Goal: Task Accomplishment & Management: Use online tool/utility

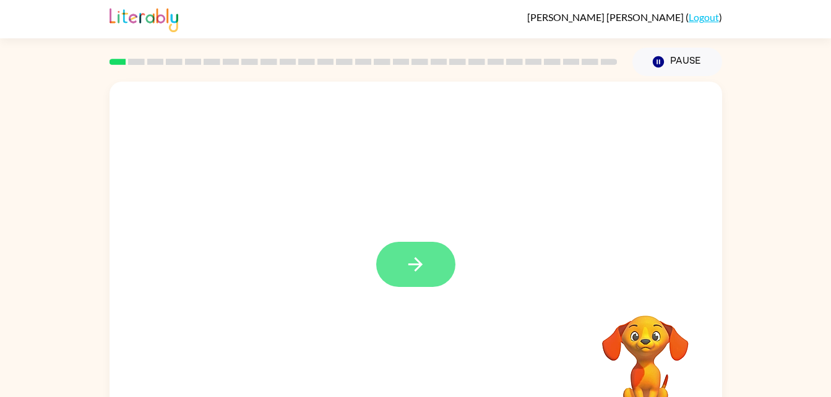
click at [407, 267] on icon "button" at bounding box center [416, 265] width 22 height 22
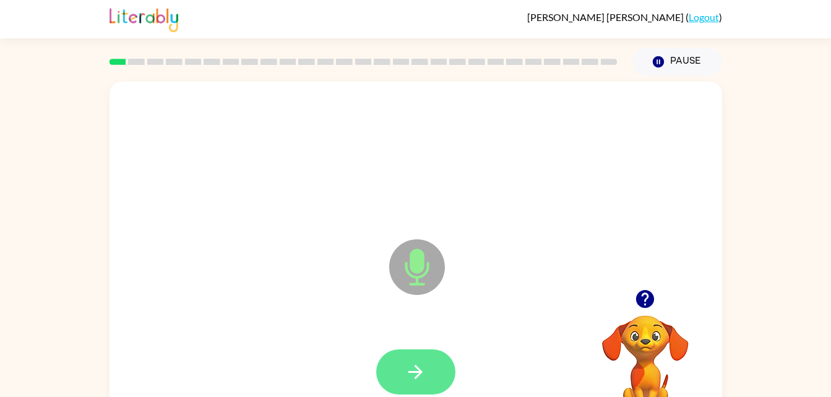
click at [406, 365] on icon "button" at bounding box center [416, 373] width 22 height 22
click at [398, 373] on button "button" at bounding box center [415, 372] width 79 height 45
click at [410, 377] on icon "button" at bounding box center [416, 373] width 22 height 22
click at [420, 373] on icon "button" at bounding box center [416, 372] width 14 height 14
click at [409, 371] on icon "button" at bounding box center [416, 372] width 14 height 14
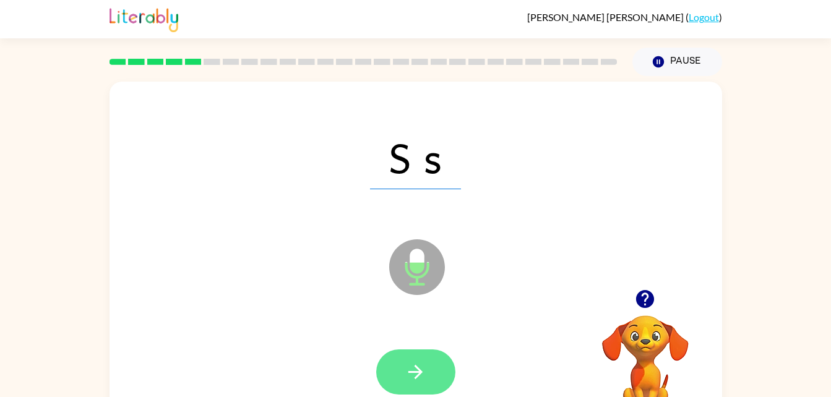
click at [414, 376] on icon "button" at bounding box center [416, 373] width 22 height 22
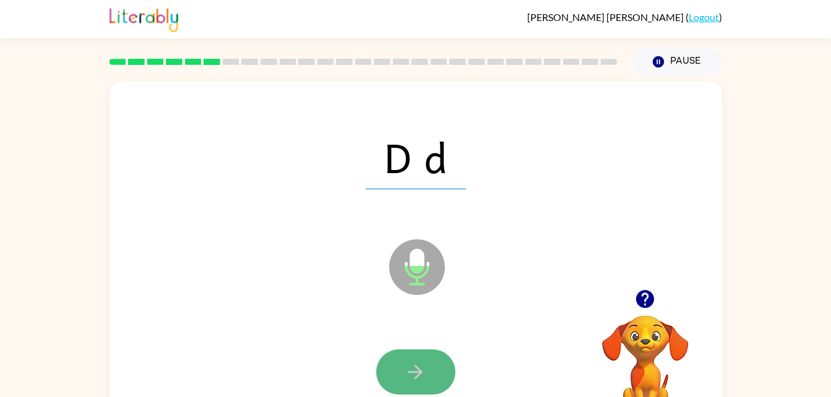
click at [404, 367] on button "button" at bounding box center [415, 372] width 79 height 45
click at [401, 371] on button "button" at bounding box center [415, 372] width 79 height 45
click at [396, 378] on button "button" at bounding box center [415, 372] width 79 height 45
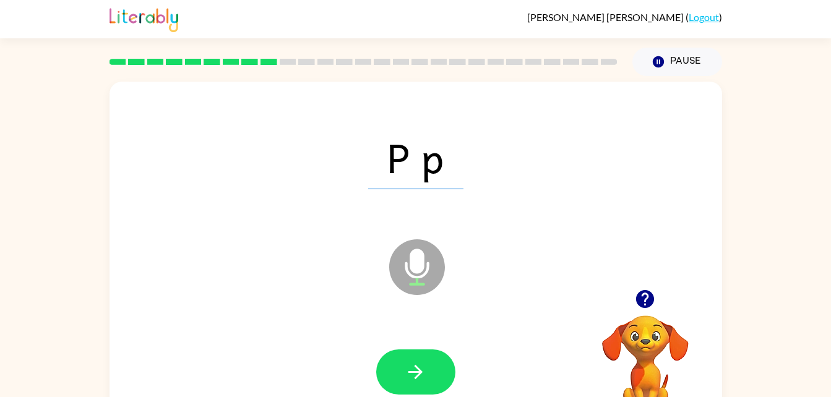
click at [635, 380] on video "Your browser must support playing .mp4 files to use Literably. Please try using…" at bounding box center [646, 359] width 124 height 124
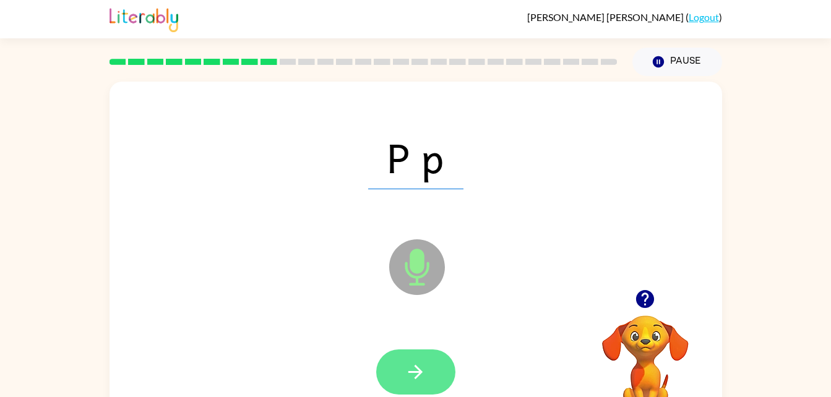
click at [428, 374] on button "button" at bounding box center [415, 372] width 79 height 45
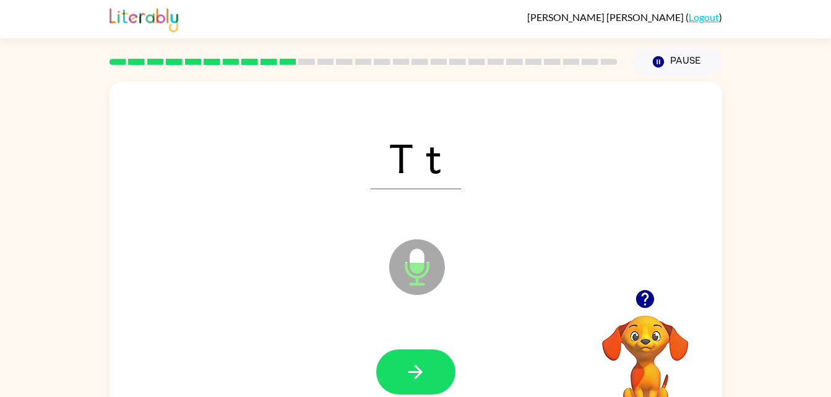
click at [428, 374] on button "button" at bounding box center [415, 372] width 79 height 45
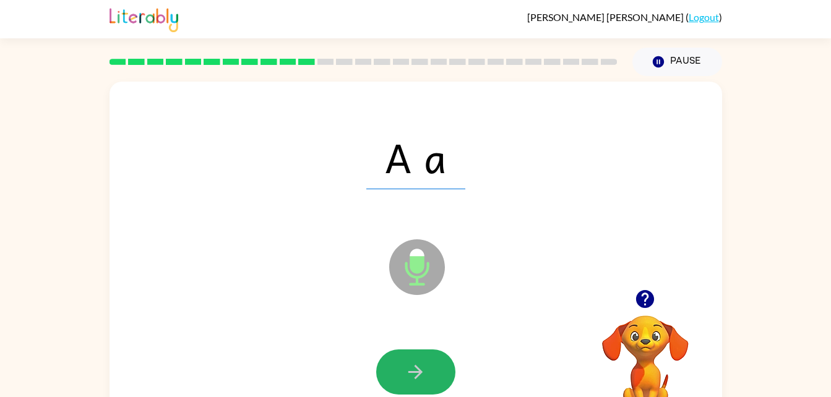
click at [428, 374] on button "button" at bounding box center [415, 372] width 79 height 45
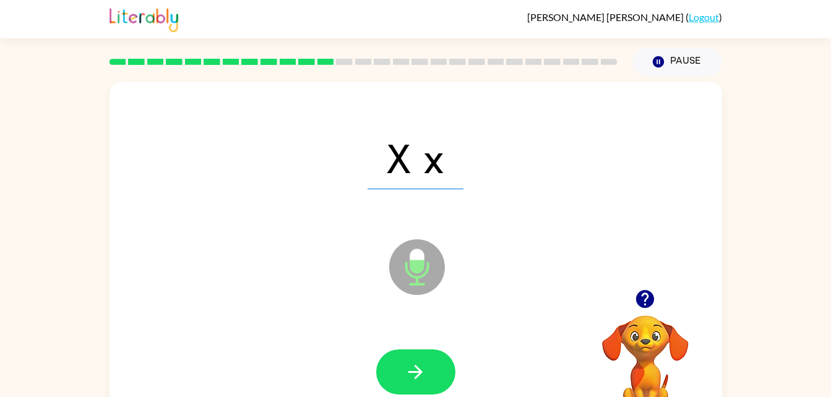
click at [428, 374] on button "button" at bounding box center [415, 372] width 79 height 45
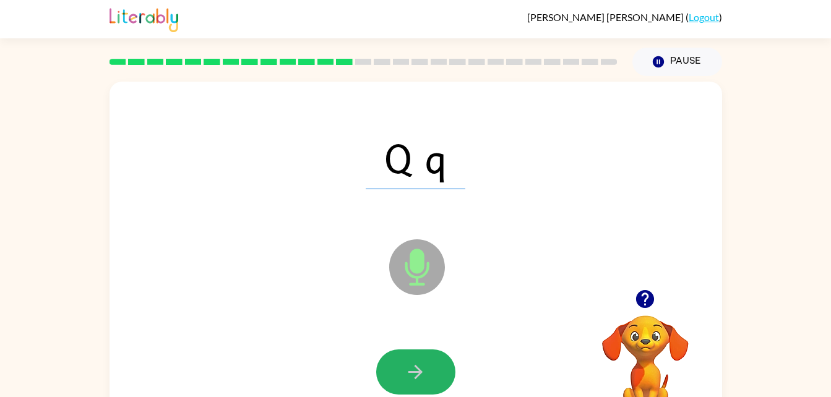
click at [428, 374] on button "button" at bounding box center [415, 372] width 79 height 45
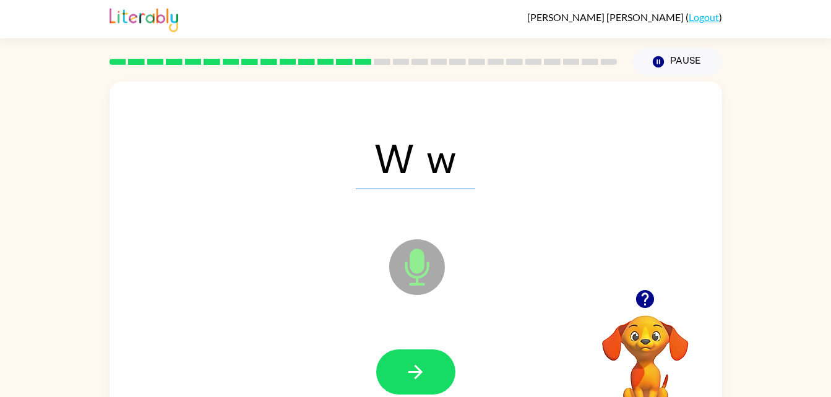
click at [428, 374] on button "button" at bounding box center [415, 372] width 79 height 45
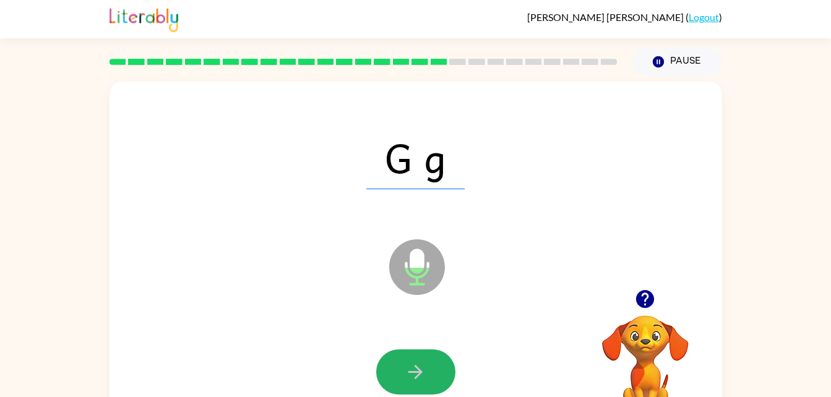
click at [428, 374] on button "button" at bounding box center [415, 372] width 79 height 45
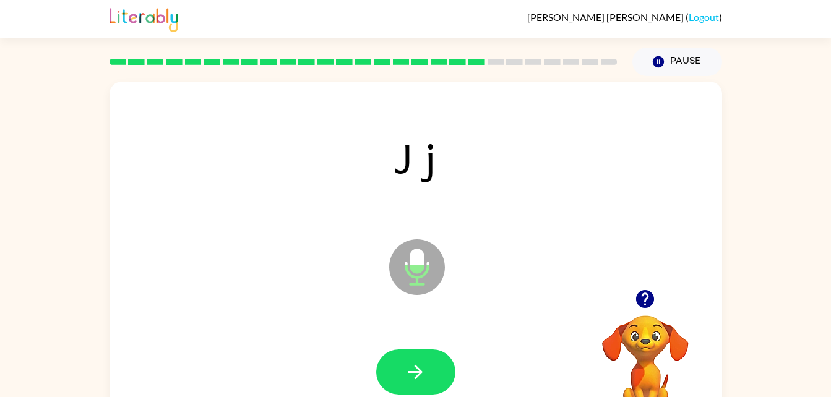
click at [428, 374] on button "button" at bounding box center [415, 372] width 79 height 45
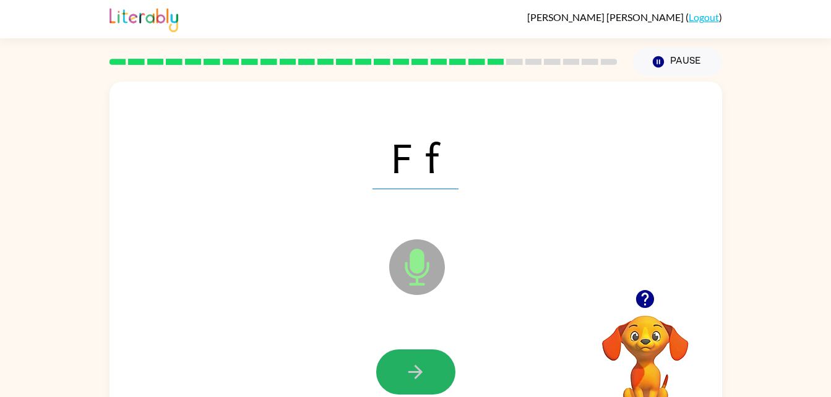
click at [404, 367] on button "button" at bounding box center [415, 372] width 79 height 45
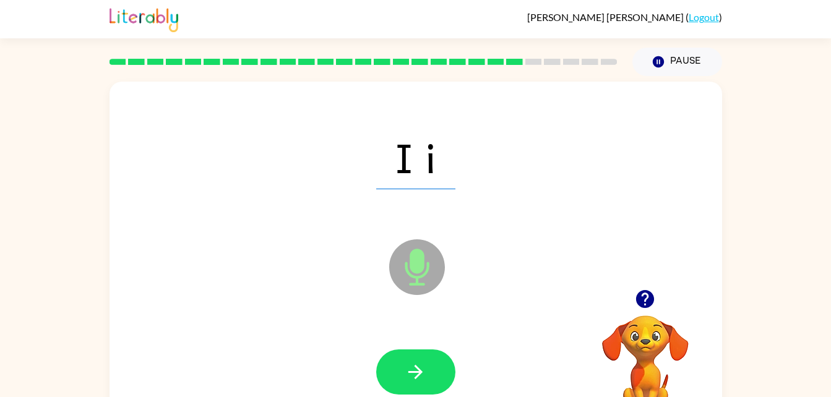
click at [404, 367] on button "button" at bounding box center [415, 372] width 79 height 45
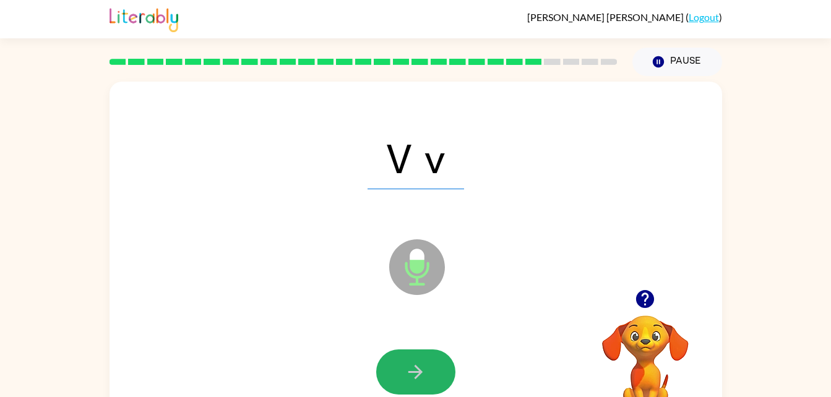
click at [404, 367] on button "button" at bounding box center [415, 372] width 79 height 45
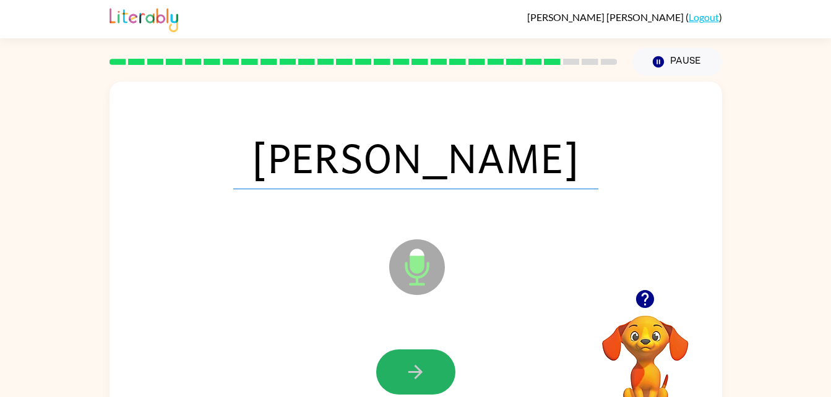
click at [404, 367] on button "button" at bounding box center [415, 372] width 79 height 45
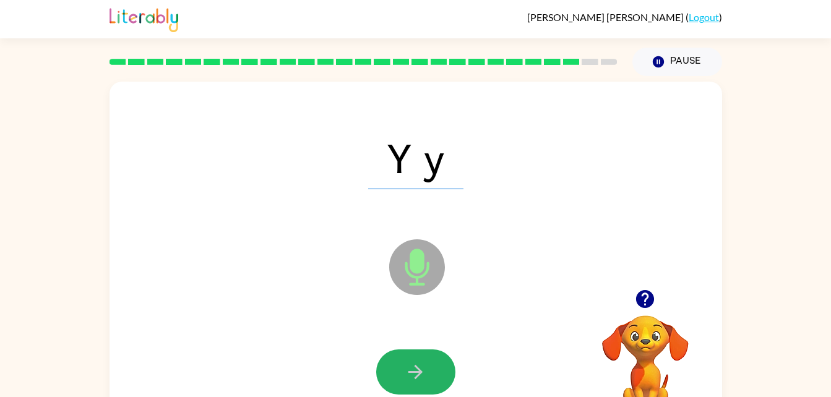
click at [404, 367] on button "button" at bounding box center [415, 372] width 79 height 45
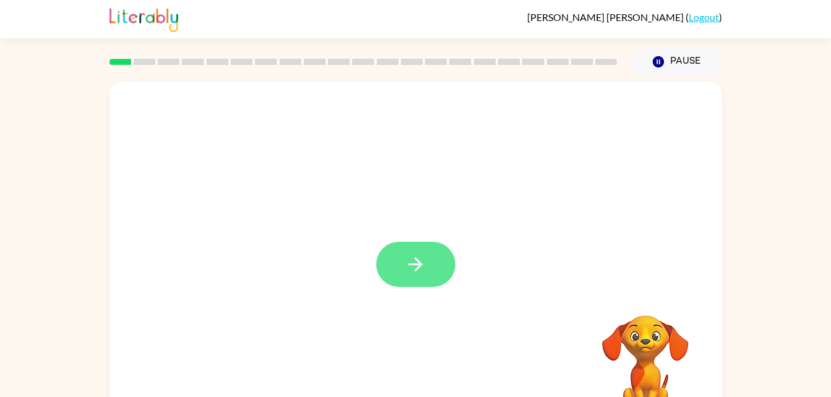
click at [421, 261] on icon "button" at bounding box center [416, 265] width 22 height 22
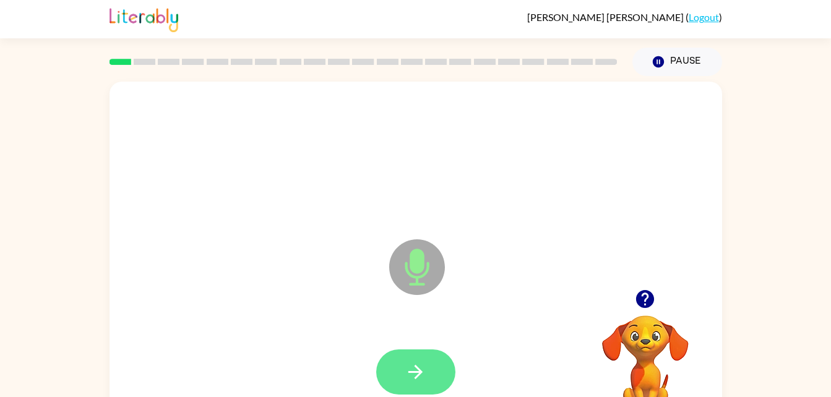
click at [408, 369] on icon "button" at bounding box center [416, 373] width 22 height 22
click at [407, 380] on icon "button" at bounding box center [416, 373] width 22 height 22
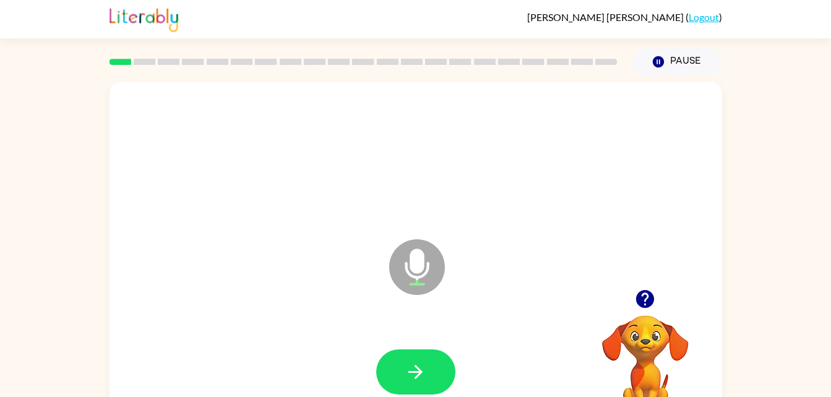
drag, startPoint x: 407, startPoint y: 380, endPoint x: 495, endPoint y: 337, distance: 97.2
click at [495, 337] on div at bounding box center [416, 373] width 588 height 102
click at [415, 371] on icon "button" at bounding box center [416, 373] width 22 height 22
click at [495, 337] on div at bounding box center [416, 373] width 588 height 102
click at [397, 377] on button "button" at bounding box center [415, 372] width 79 height 45
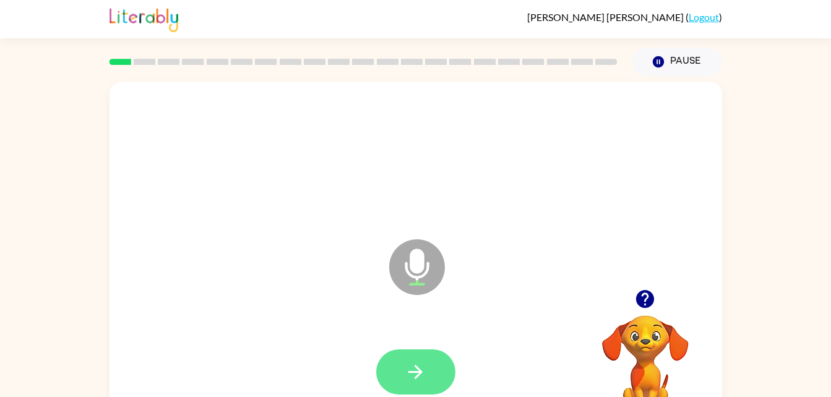
click at [397, 379] on button "button" at bounding box center [415, 372] width 79 height 45
click at [401, 379] on button "button" at bounding box center [415, 372] width 79 height 45
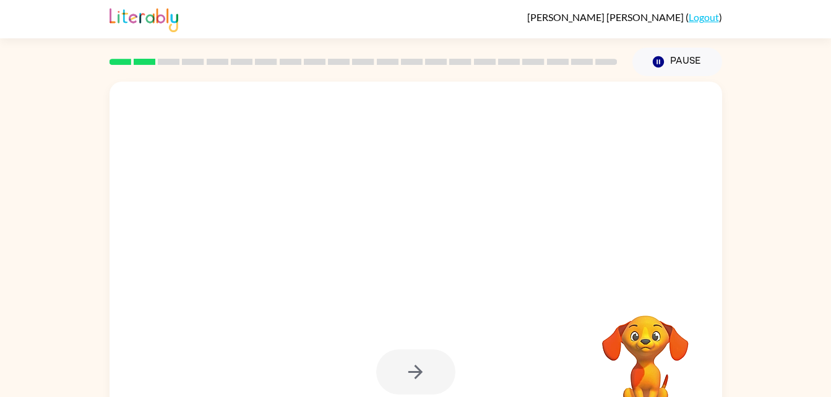
click at [415, 380] on div at bounding box center [415, 372] width 79 height 45
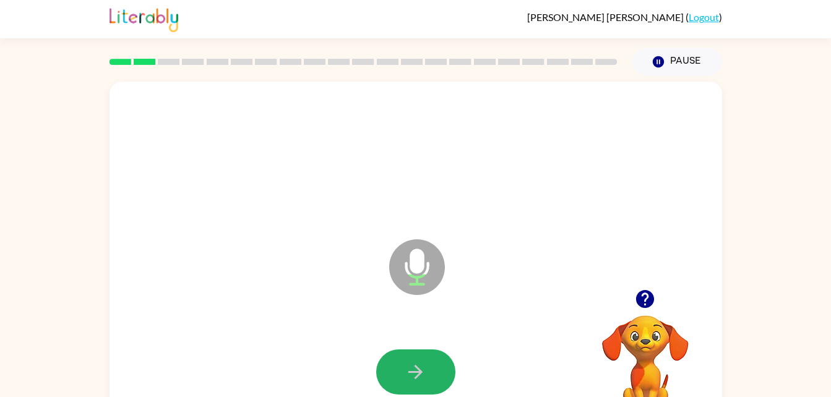
click at [415, 380] on icon "button" at bounding box center [416, 373] width 22 height 22
click at [415, 384] on button "button" at bounding box center [415, 372] width 79 height 45
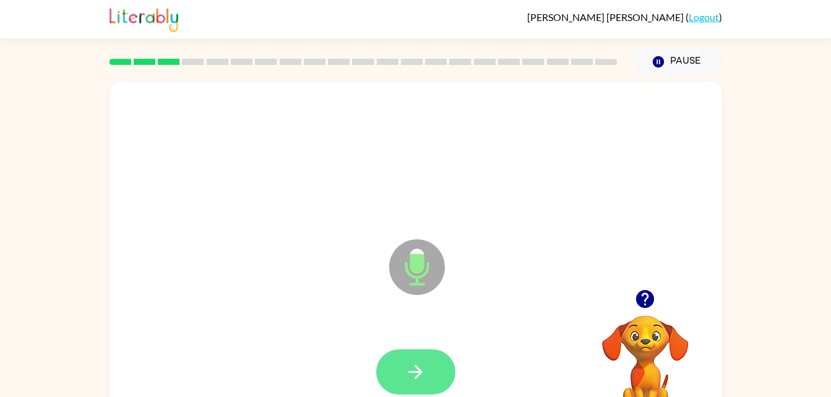
click at [410, 365] on icon "button" at bounding box center [416, 373] width 22 height 22
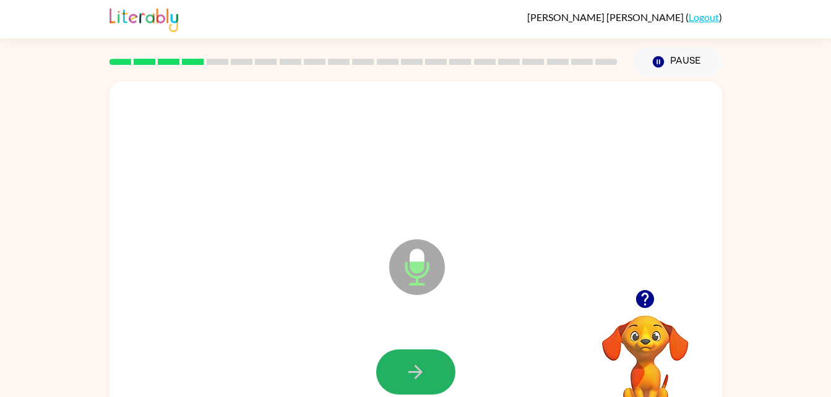
click at [410, 365] on icon "button" at bounding box center [416, 373] width 22 height 22
click at [409, 362] on icon "button" at bounding box center [416, 373] width 22 height 22
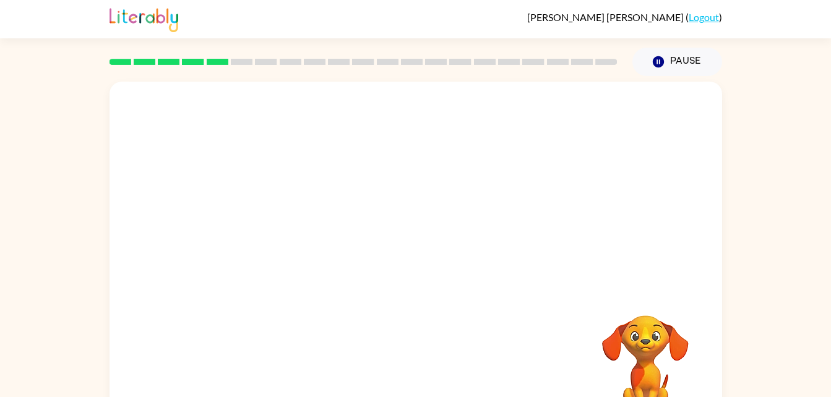
click at [430, 341] on div at bounding box center [416, 373] width 588 height 102
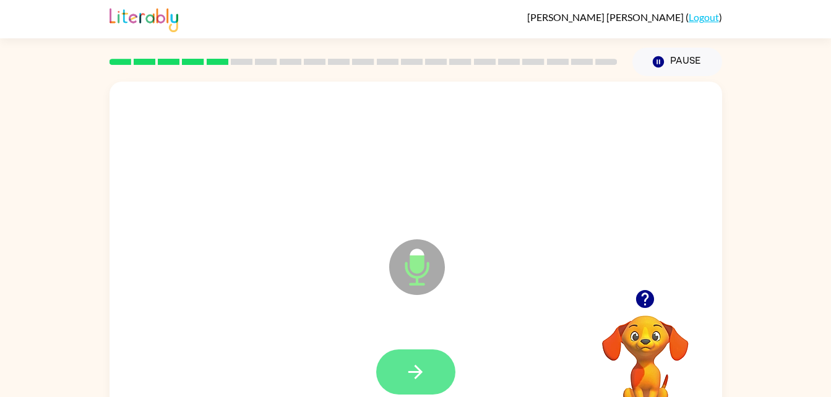
click at [420, 360] on button "button" at bounding box center [415, 372] width 79 height 45
click at [417, 365] on icon "button" at bounding box center [416, 373] width 22 height 22
click at [419, 365] on icon "button" at bounding box center [416, 373] width 22 height 22
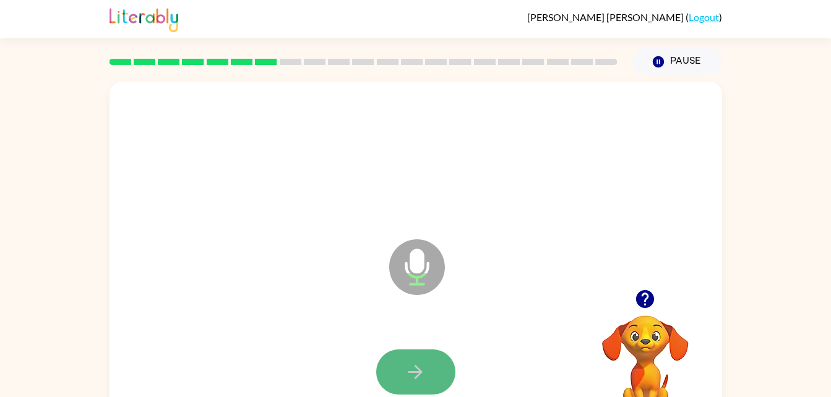
click at [416, 365] on icon "button" at bounding box center [416, 373] width 22 height 22
click at [409, 377] on icon "button" at bounding box center [416, 373] width 22 height 22
click at [404, 376] on button "button" at bounding box center [415, 372] width 79 height 45
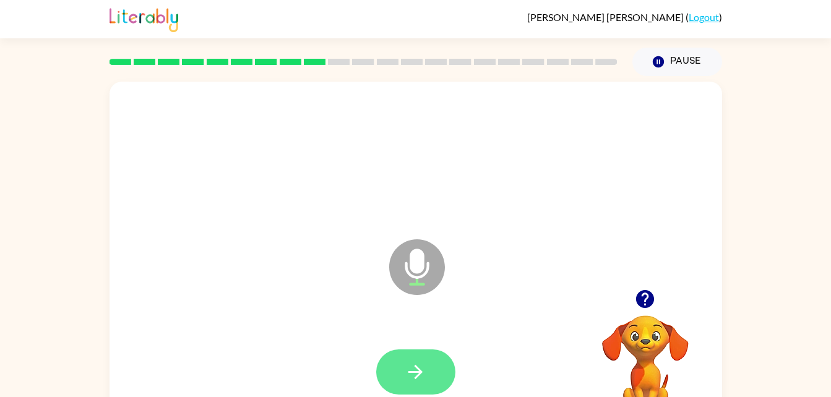
click at [433, 360] on button "button" at bounding box center [415, 372] width 79 height 45
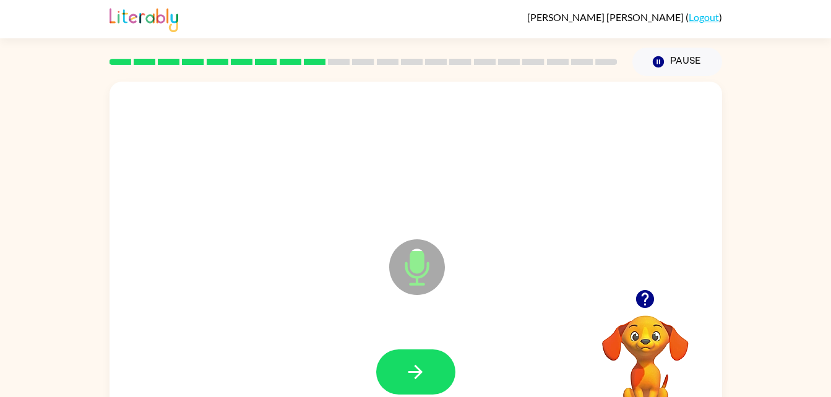
click at [110, 7] on img at bounding box center [144, 18] width 69 height 27
click at [401, 367] on button "button" at bounding box center [415, 372] width 79 height 45
click at [402, 380] on button "button" at bounding box center [415, 372] width 79 height 45
click at [402, 378] on button "button" at bounding box center [415, 372] width 79 height 45
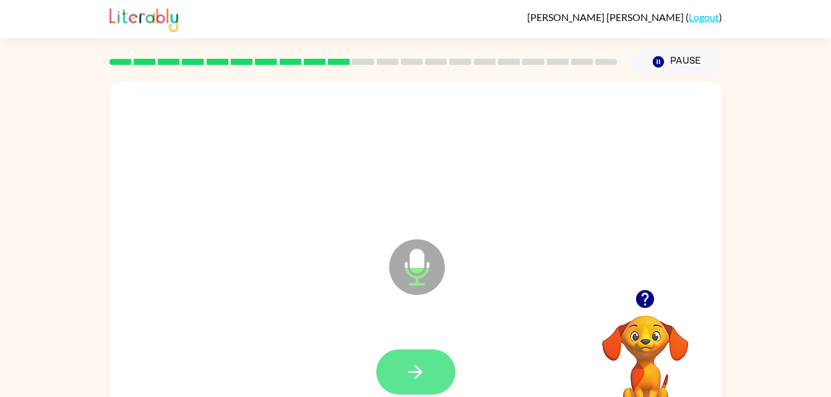
click at [402, 379] on button "button" at bounding box center [415, 372] width 79 height 45
click at [404, 376] on button "button" at bounding box center [415, 372] width 79 height 45
click at [397, 375] on button "button" at bounding box center [415, 372] width 79 height 45
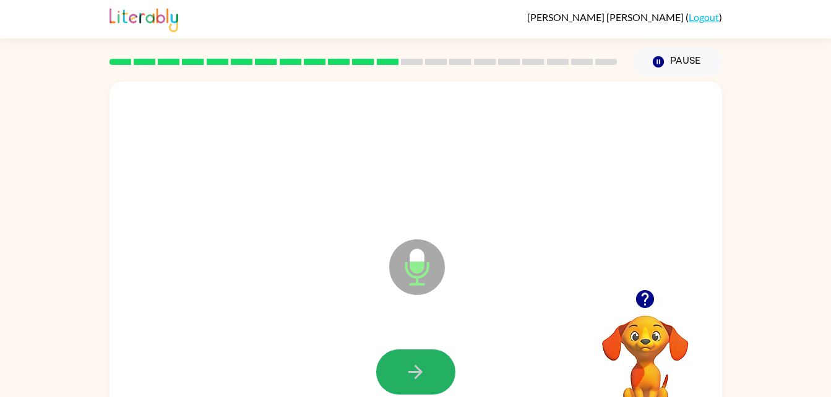
click at [397, 375] on button "button" at bounding box center [415, 372] width 79 height 45
click at [406, 380] on icon "button" at bounding box center [416, 373] width 22 height 22
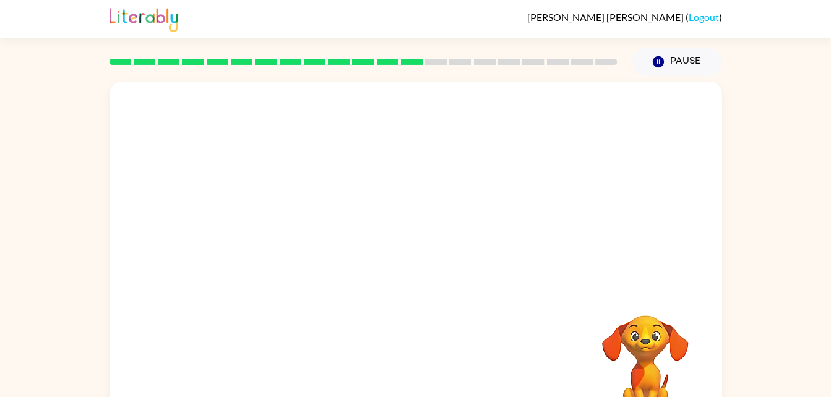
click at [425, 349] on div "Your browser must support playing .mp4 files to use Literably. Please try using…" at bounding box center [416, 259] width 613 height 354
click at [474, 278] on div at bounding box center [416, 259] width 613 height 354
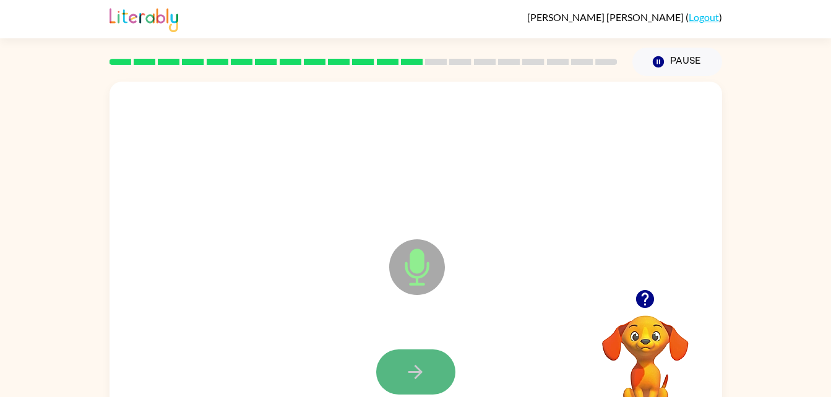
click at [404, 358] on button "button" at bounding box center [415, 372] width 79 height 45
click at [410, 371] on icon "button" at bounding box center [416, 372] width 14 height 14
click at [418, 378] on icon "button" at bounding box center [416, 373] width 22 height 22
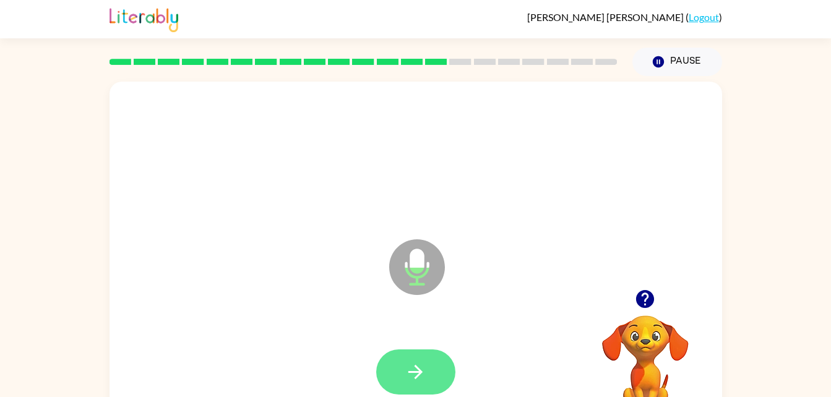
click at [405, 370] on icon "button" at bounding box center [416, 373] width 22 height 22
click at [419, 373] on icon "button" at bounding box center [416, 372] width 14 height 14
click at [423, 374] on icon "button" at bounding box center [416, 373] width 22 height 22
click at [409, 369] on icon "button" at bounding box center [416, 373] width 22 height 22
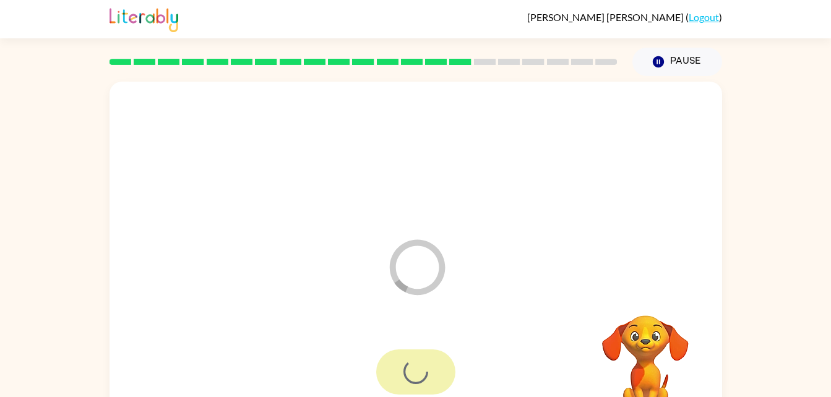
click at [410, 376] on div at bounding box center [415, 372] width 79 height 45
click at [404, 282] on icon "Loader Your response is being sent to our graders" at bounding box center [417, 267] width 74 height 74
click at [415, 365] on div at bounding box center [415, 372] width 79 height 45
click at [482, 56] on div at bounding box center [363, 61] width 523 height 43
click at [411, 254] on icon "Loader Your response is being sent to our graders" at bounding box center [417, 267] width 74 height 74
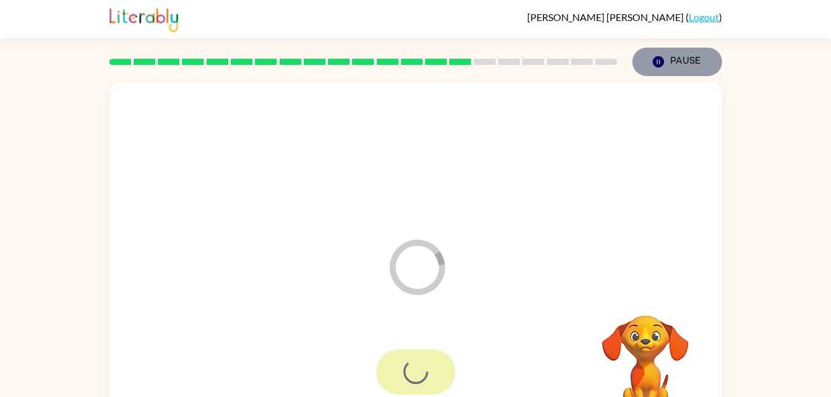
click at [648, 54] on button "Pause Pause" at bounding box center [678, 62] width 90 height 28
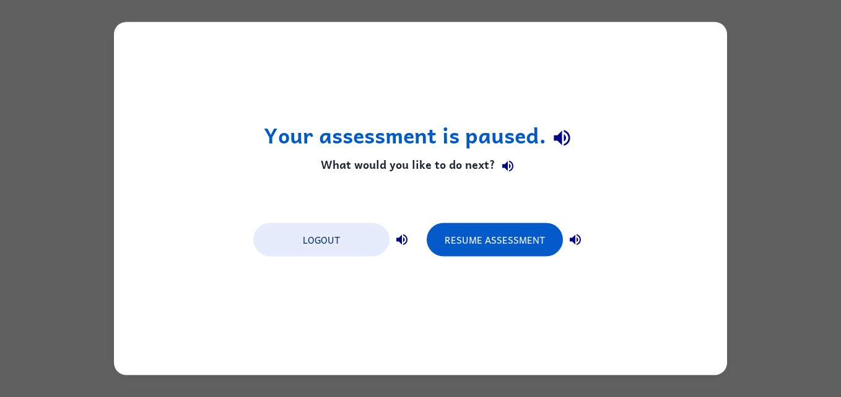
click at [572, 243] on icon "button" at bounding box center [575, 240] width 15 height 15
click at [503, 169] on icon "button" at bounding box center [507, 165] width 15 height 15
click at [502, 165] on icon "button" at bounding box center [507, 166] width 11 height 11
click at [557, 137] on icon "button" at bounding box center [561, 138] width 16 height 16
click at [557, 145] on icon "button" at bounding box center [562, 138] width 22 height 22
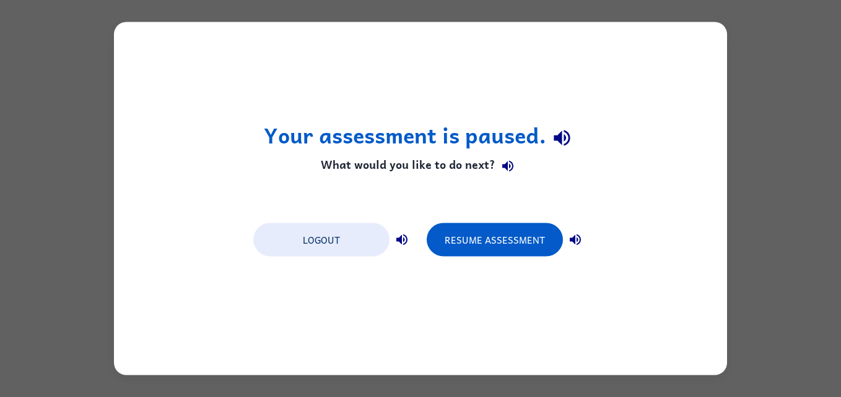
click at [501, 171] on icon "button" at bounding box center [507, 165] width 15 height 15
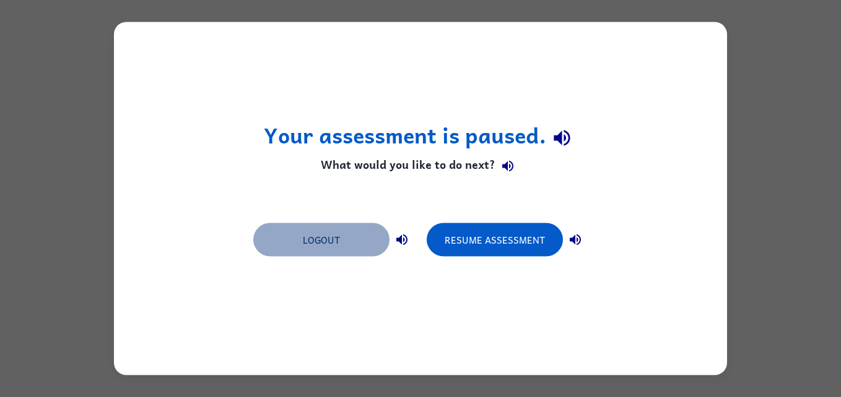
click at [329, 246] on button "Logout" at bounding box center [321, 239] width 136 height 33
click at [326, 252] on button "Logout" at bounding box center [321, 239] width 136 height 33
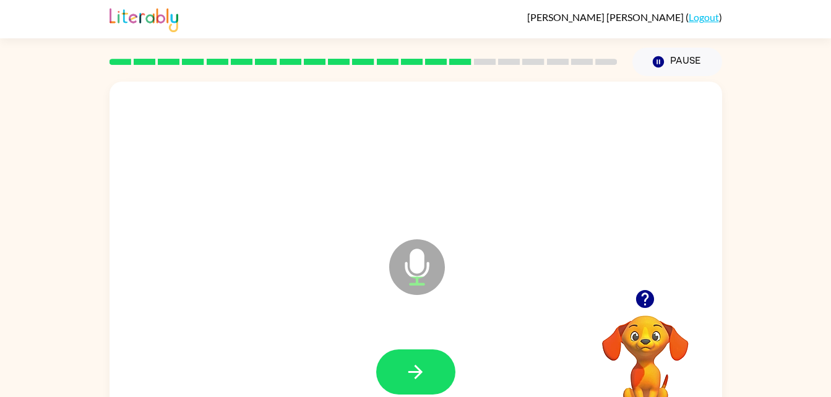
click at [640, 293] on icon "button" at bounding box center [645, 299] width 18 height 18
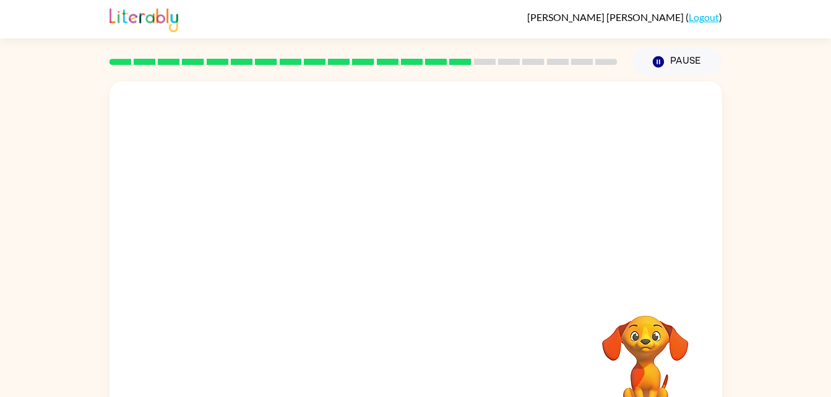
click at [409, 371] on div at bounding box center [416, 373] width 588 height 102
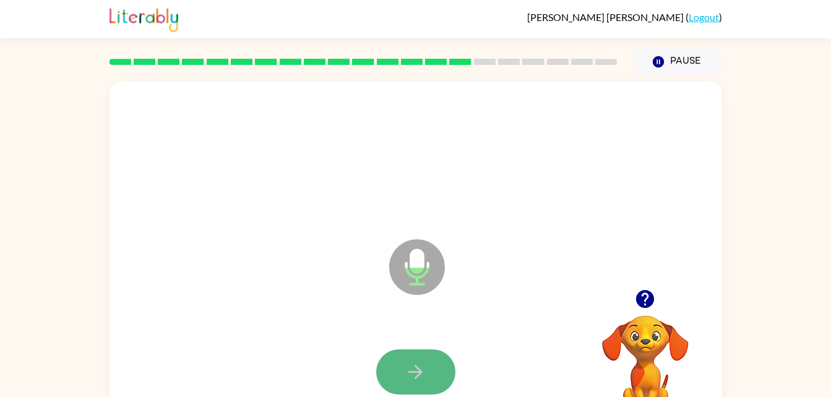
click at [414, 367] on icon "button" at bounding box center [416, 373] width 22 height 22
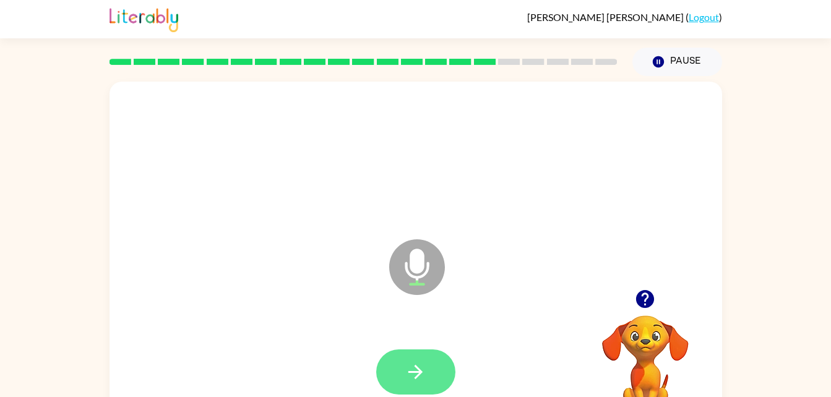
drag, startPoint x: 433, startPoint y: 366, endPoint x: 419, endPoint y: 370, distance: 14.7
click at [419, 370] on icon "button" at bounding box center [416, 372] width 14 height 14
click at [416, 370] on icon "button" at bounding box center [416, 373] width 22 height 22
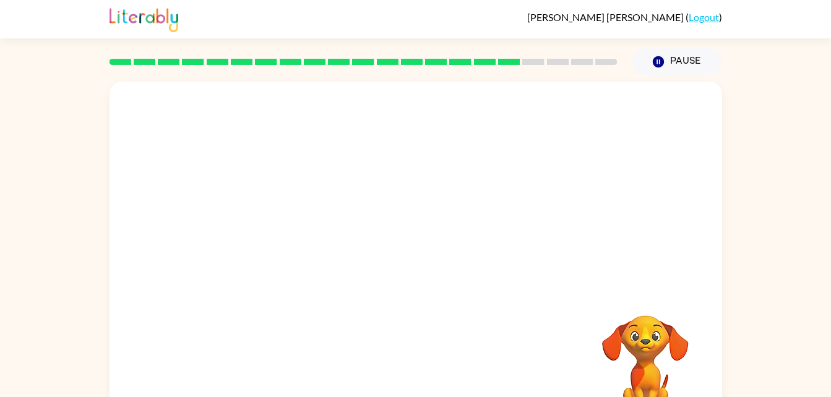
click at [666, 376] on video "Your browser must support playing .mp4 files to use Literably. Please try using…" at bounding box center [646, 359] width 124 height 124
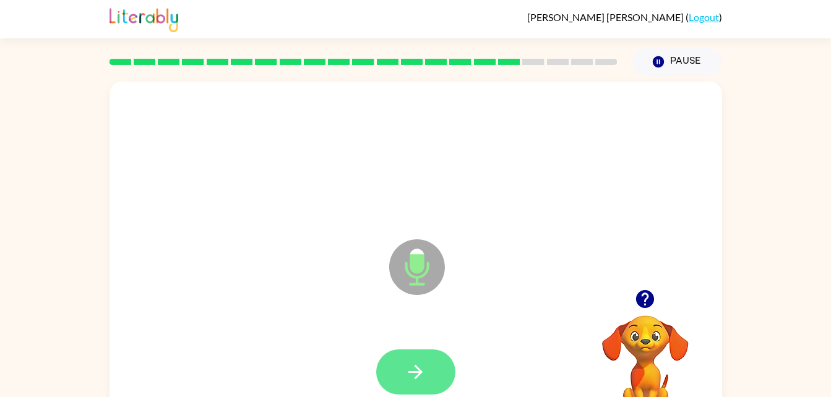
click at [424, 385] on button "button" at bounding box center [415, 372] width 79 height 45
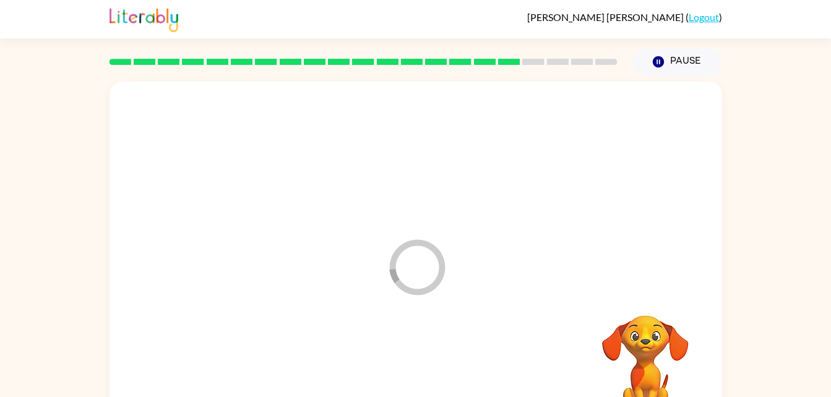
click at [649, 349] on video "Your browser must support playing .mp4 files to use Literably. Please try using…" at bounding box center [646, 359] width 124 height 124
click at [396, 284] on icon at bounding box center [417, 268] width 56 height 56
click at [354, 276] on div "Loader Your response is being sent to our graders" at bounding box center [416, 259] width 613 height 354
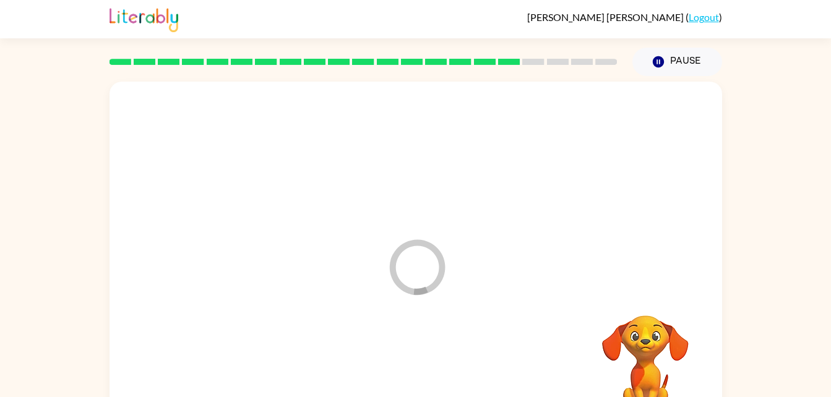
click at [354, 277] on div "Loader Your response is being sent to our graders" at bounding box center [416, 259] width 613 height 354
click at [343, 279] on div "Loader Your response is being sent to our graders" at bounding box center [416, 259] width 613 height 354
click at [357, 264] on div "Loader Your response is being sent to our graders" at bounding box center [416, 259] width 613 height 354
click at [358, 196] on div at bounding box center [416, 157] width 588 height 102
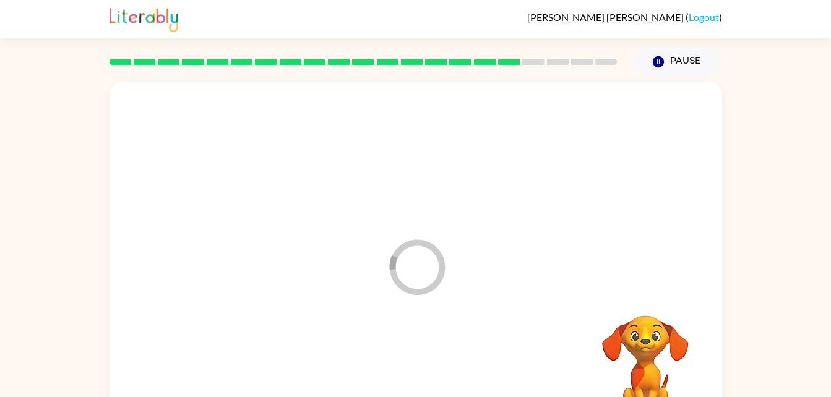
click at [568, 80] on div at bounding box center [363, 61] width 523 height 43
click at [570, 77] on div at bounding box center [363, 61] width 523 height 43
click at [696, 66] on button "Pause Pause" at bounding box center [678, 62] width 90 height 28
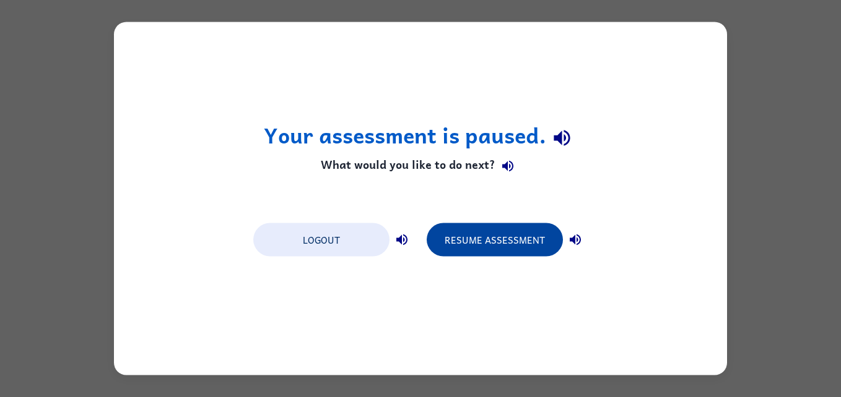
click at [537, 240] on button "Resume Assessment" at bounding box center [495, 239] width 136 height 33
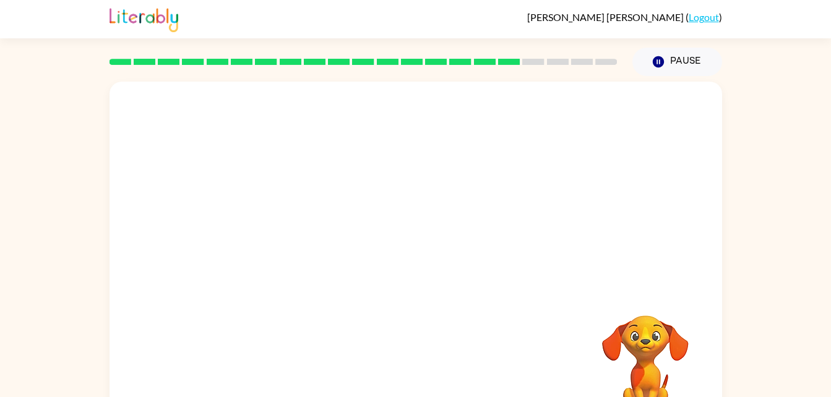
click at [459, 267] on div at bounding box center [416, 186] width 613 height 208
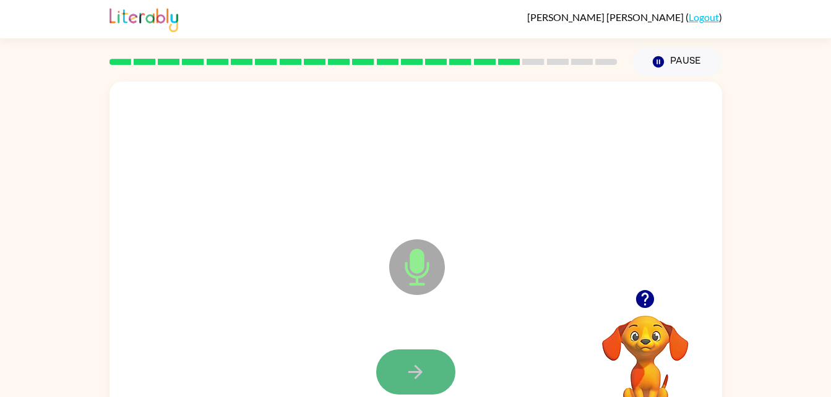
click at [415, 372] on icon "button" at bounding box center [416, 372] width 14 height 14
click at [428, 378] on button "button" at bounding box center [415, 372] width 79 height 45
click at [400, 365] on button "button" at bounding box center [415, 372] width 79 height 45
click at [409, 384] on button "button" at bounding box center [415, 372] width 79 height 45
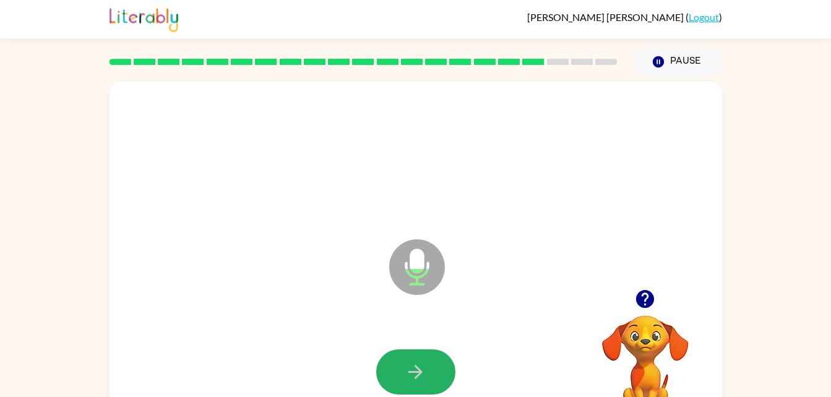
click at [414, 377] on icon "button" at bounding box center [416, 373] width 22 height 22
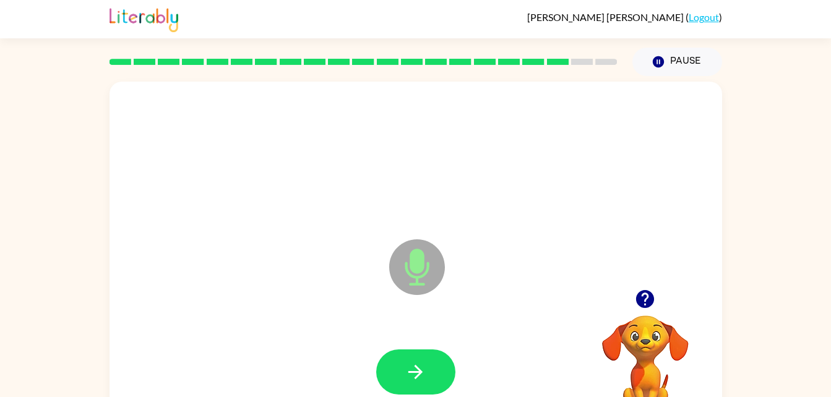
click at [414, 377] on icon "button" at bounding box center [416, 373] width 22 height 22
click at [646, 310] on icon "button" at bounding box center [646, 300] width 22 height 22
click at [401, 371] on button "button" at bounding box center [415, 372] width 79 height 45
click at [407, 362] on icon "button" at bounding box center [416, 373] width 22 height 22
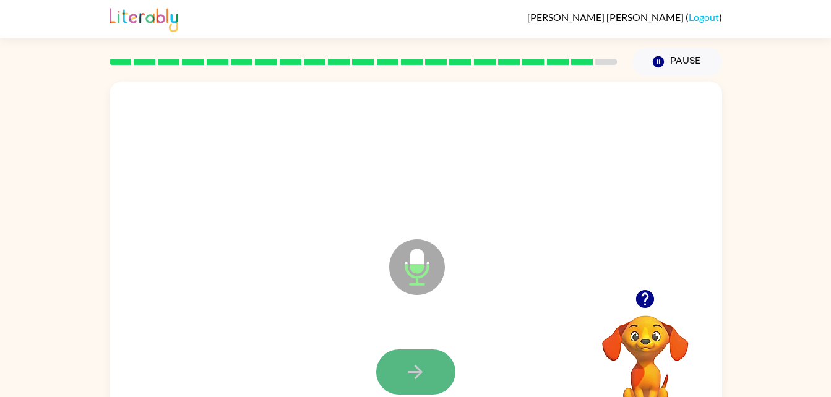
click at [406, 371] on icon "button" at bounding box center [416, 373] width 22 height 22
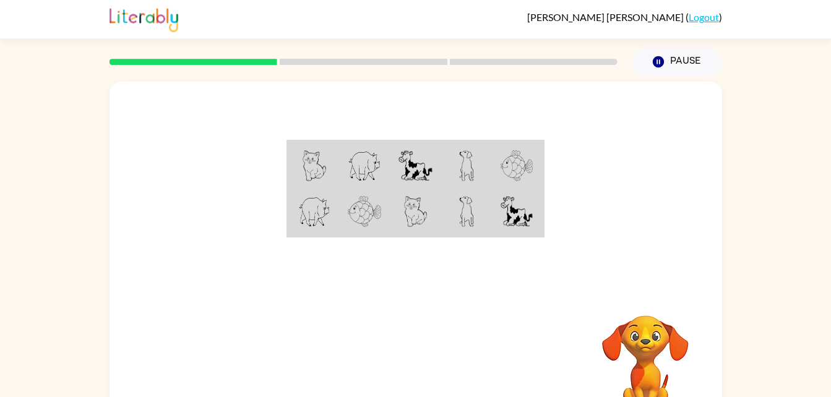
click at [492, 231] on td at bounding box center [517, 213] width 51 height 48
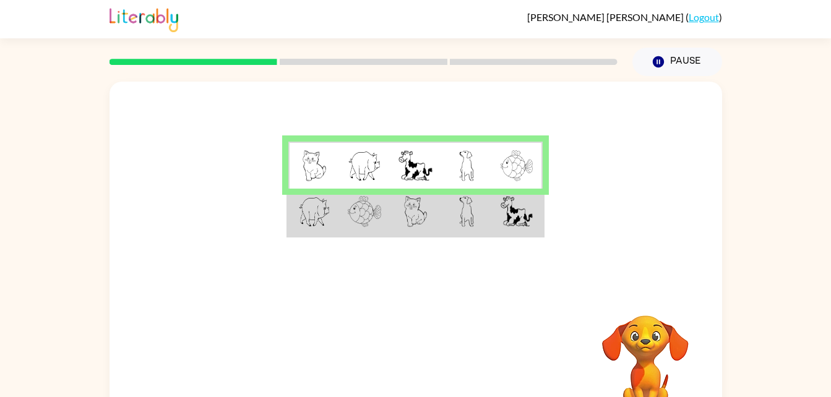
click at [445, 213] on td at bounding box center [466, 213] width 51 height 48
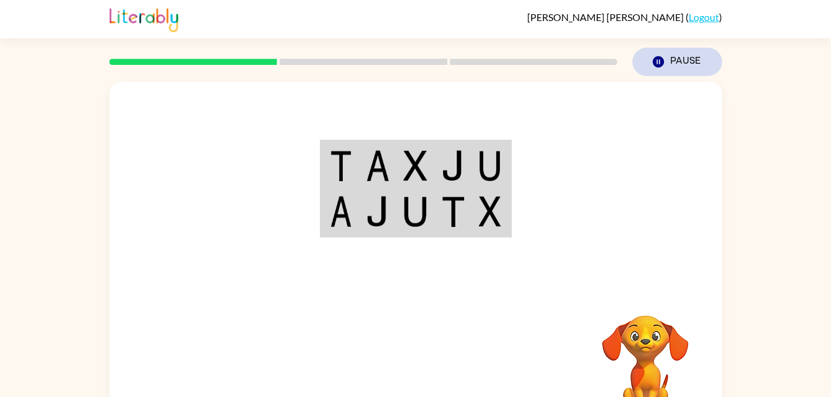
click at [675, 59] on button "Pause Pause" at bounding box center [678, 62] width 90 height 28
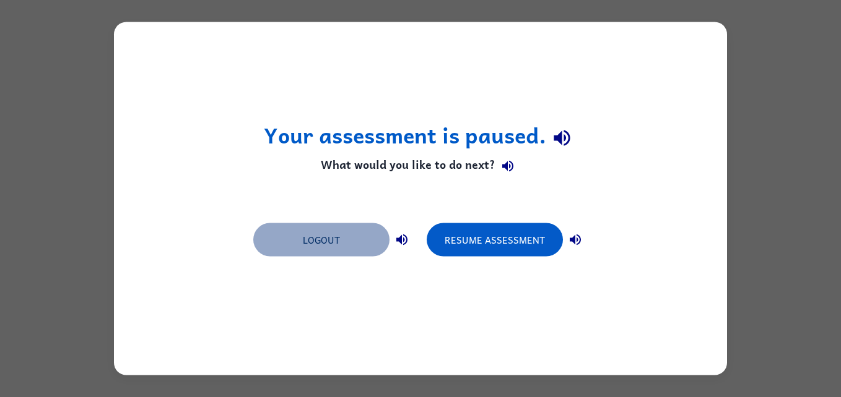
click at [344, 249] on button "Logout" at bounding box center [321, 239] width 136 height 33
